Goal: Transaction & Acquisition: Purchase product/service

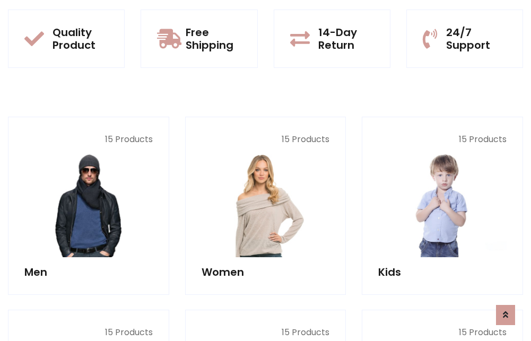
scroll to position [919, 0]
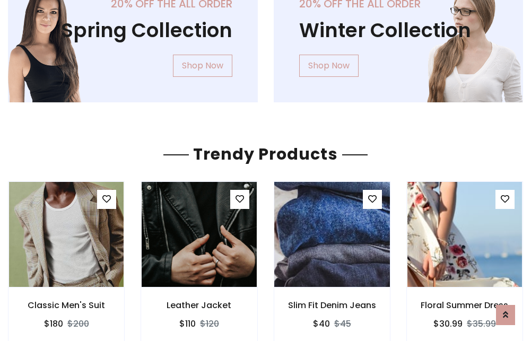
click at [331, 234] on img at bounding box center [332, 234] width 138 height 255
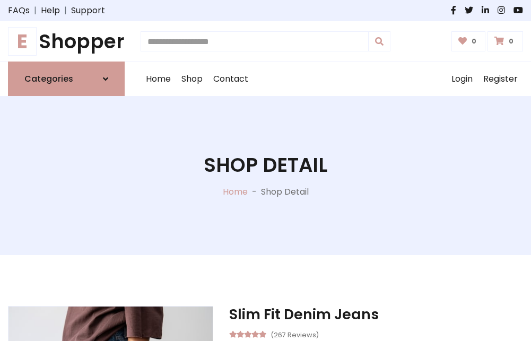
click at [66, 41] on h1 "E Shopper" at bounding box center [66, 41] width 117 height 23
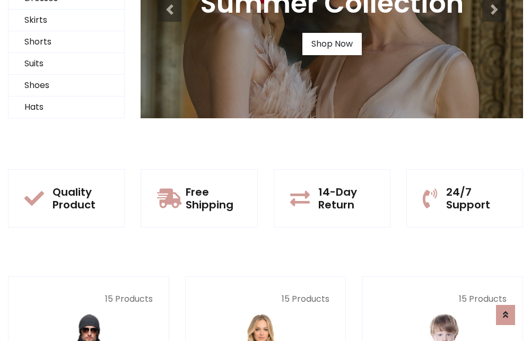
scroll to position [102, 0]
